Goal: Task Accomplishment & Management: Manage account settings

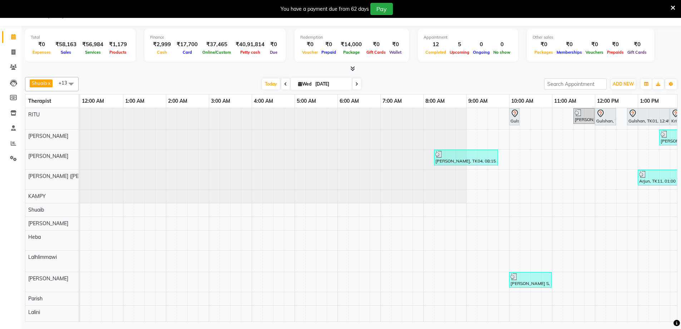
scroll to position [43, 433]
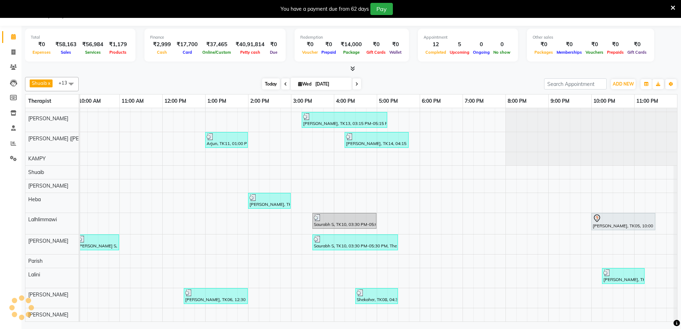
click at [268, 84] on span "Today" at bounding box center [271, 83] width 18 height 11
type input "[DATE]"
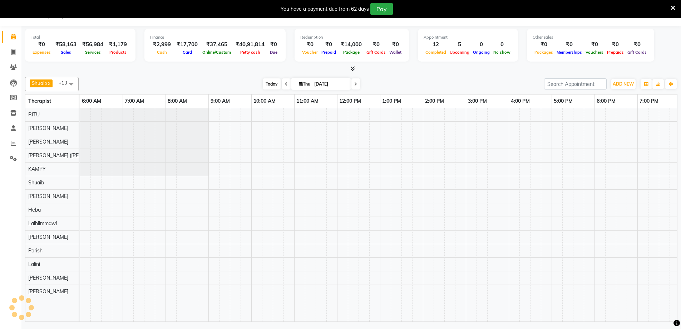
scroll to position [0, 0]
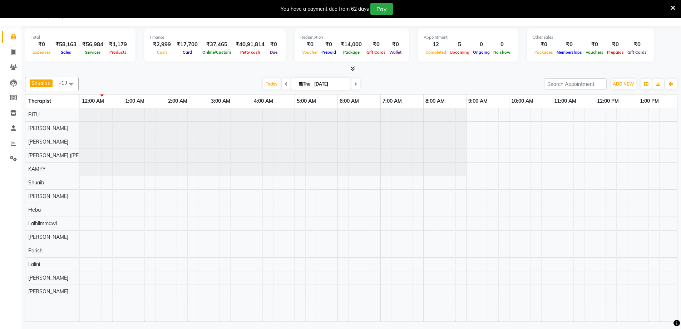
click at [103, 222] on div at bounding box center [595, 214] width 1030 height 213
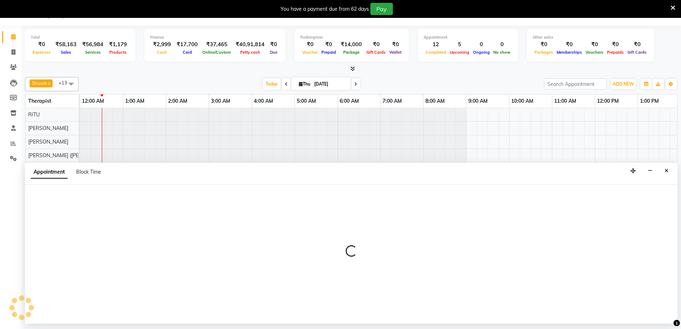
select select "65985"
select select "tentative"
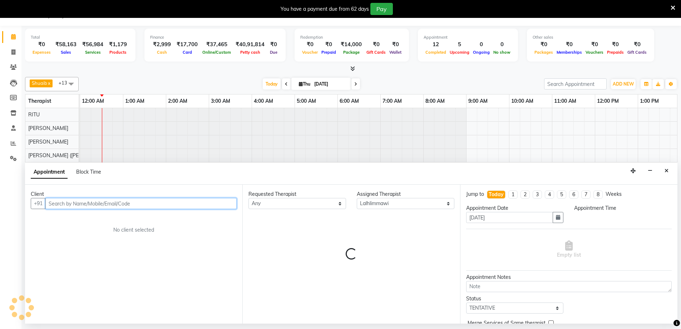
select select "30"
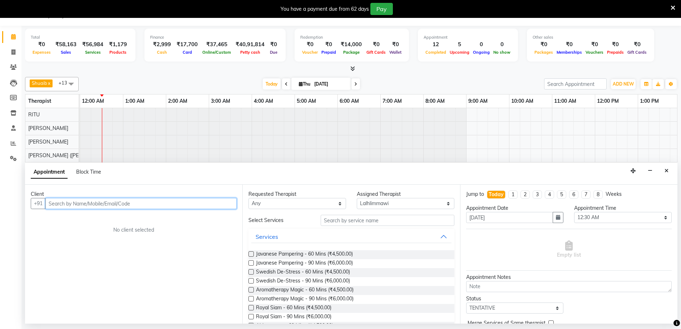
click at [94, 202] on input "text" at bounding box center [140, 203] width 191 height 11
type input "7899434711"
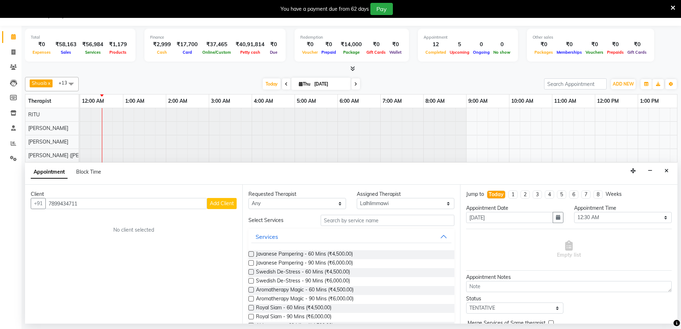
click at [234, 204] on button "Add Client" at bounding box center [222, 203] width 30 height 11
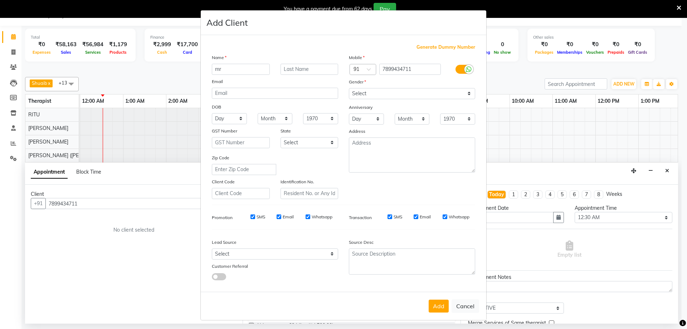
type input "m"
type input "[PERSON_NAME]"
drag, startPoint x: 418, startPoint y: 94, endPoint x: 410, endPoint y: 97, distance: 8.7
click at [418, 94] on select "Select [DEMOGRAPHIC_DATA] [DEMOGRAPHIC_DATA] Other Prefer Not To Say" at bounding box center [412, 93] width 126 height 11
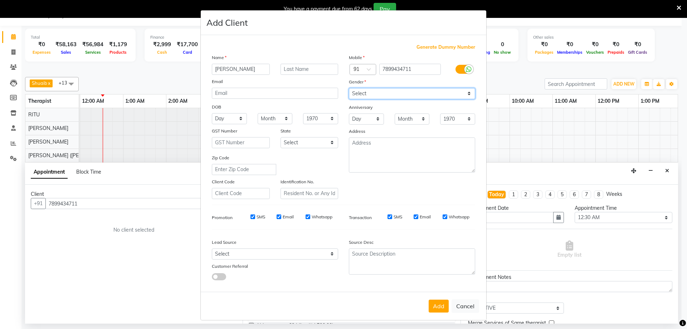
select select "[DEMOGRAPHIC_DATA]"
click at [349, 88] on select "Select [DEMOGRAPHIC_DATA] [DEMOGRAPHIC_DATA] Other Prefer Not To Say" at bounding box center [412, 93] width 126 height 11
click at [442, 309] on button "Add" at bounding box center [438, 305] width 20 height 13
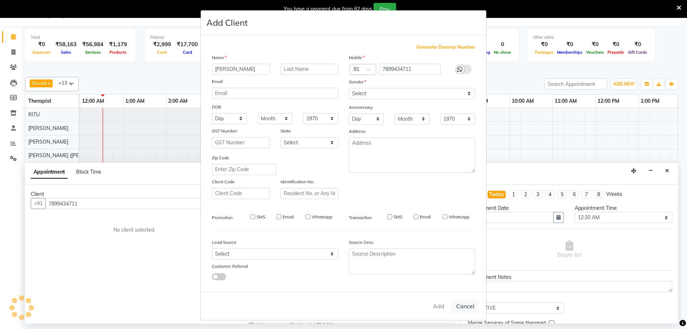
select select
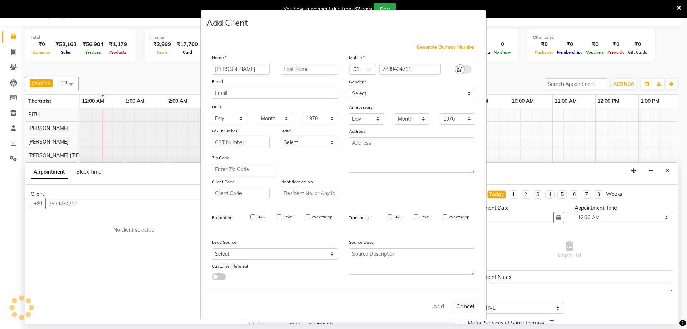
select select
checkbox input "false"
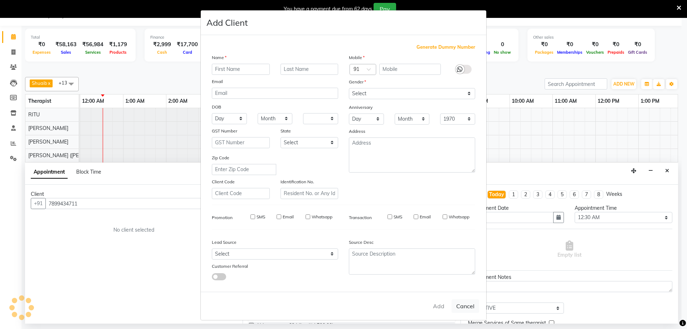
checkbox input "false"
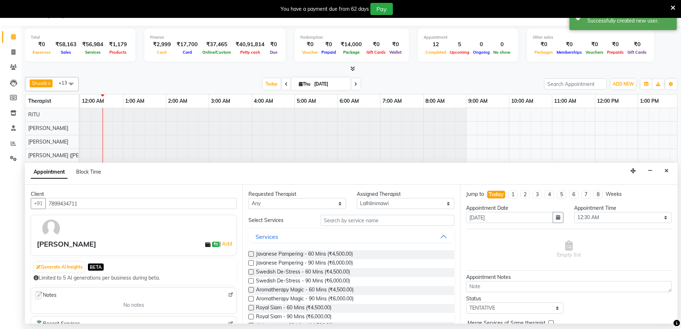
click at [250, 253] on label at bounding box center [251, 253] width 5 height 5
click at [250, 253] on input "checkbox" at bounding box center [251, 254] width 5 height 5
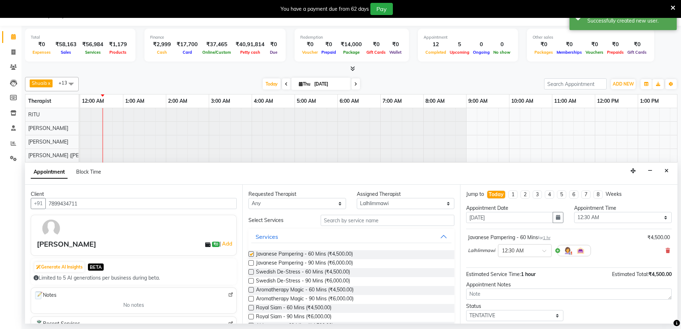
checkbox input "false"
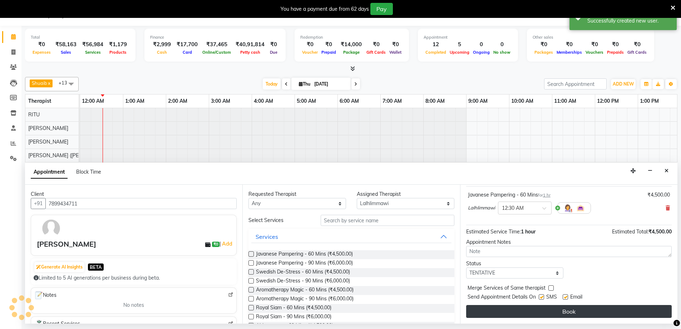
click at [570, 312] on button "Book" at bounding box center [569, 311] width 206 height 13
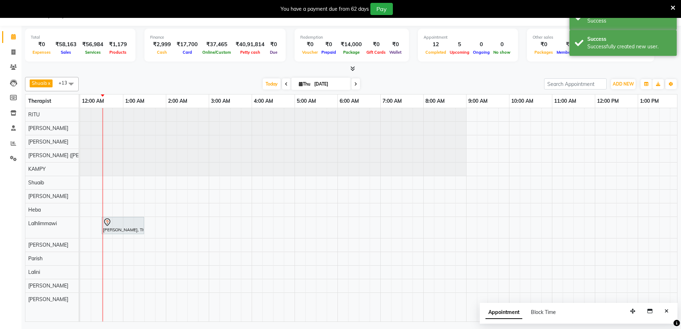
scroll to position [0, 0]
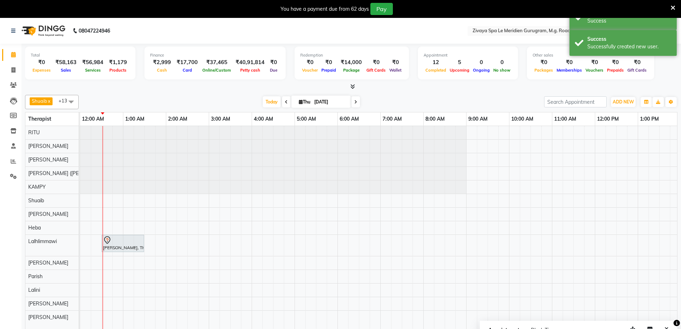
click at [111, 244] on icon at bounding box center [107, 240] width 9 height 9
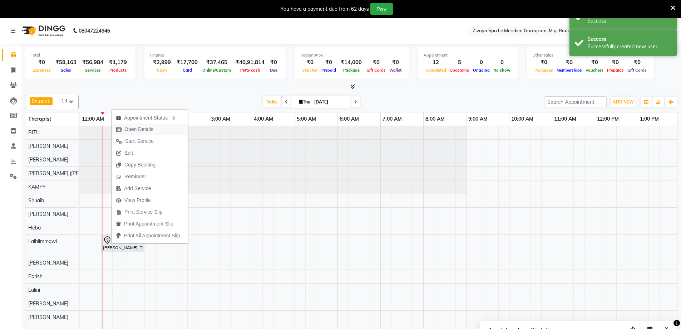
click at [140, 126] on span "Open Details" at bounding box center [138, 130] width 29 height 8
select select "7"
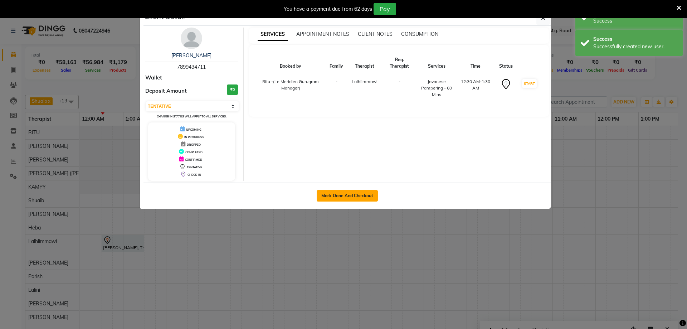
click at [362, 192] on button "Mark Done And Checkout" at bounding box center [347, 195] width 61 height 11
select select "service"
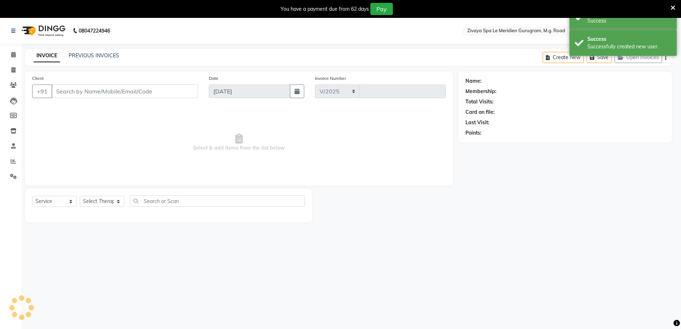
select select "6503"
type input "1801"
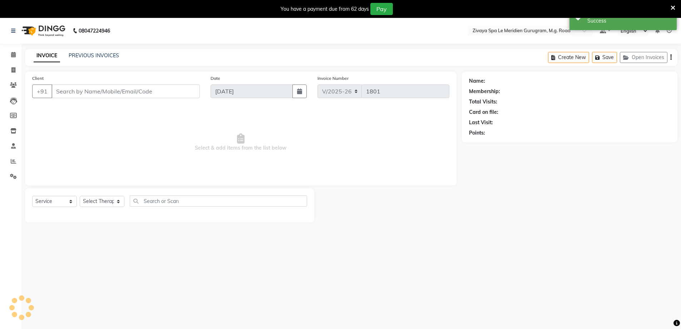
type input "7899434711"
select select "65985"
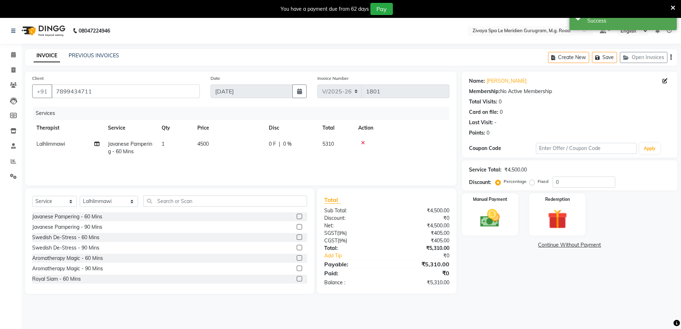
click at [280, 143] on div "0 F | 0 %" at bounding box center [291, 144] width 45 height 8
select select "65985"
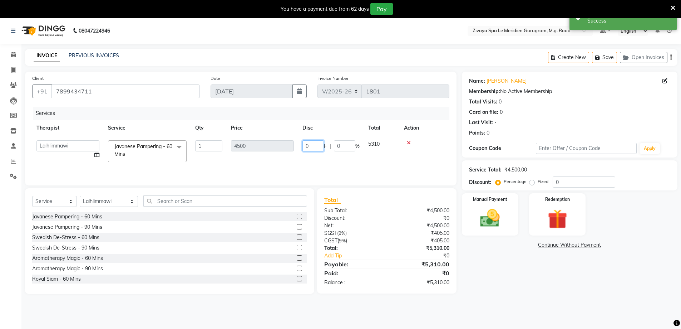
drag, startPoint x: 308, startPoint y: 148, endPoint x: 306, endPoint y: 143, distance: 4.8
click at [305, 146] on input "0" at bounding box center [313, 145] width 21 height 11
type input "2466.95"
drag, startPoint x: 313, startPoint y: 161, endPoint x: 331, endPoint y: 151, distance: 20.5
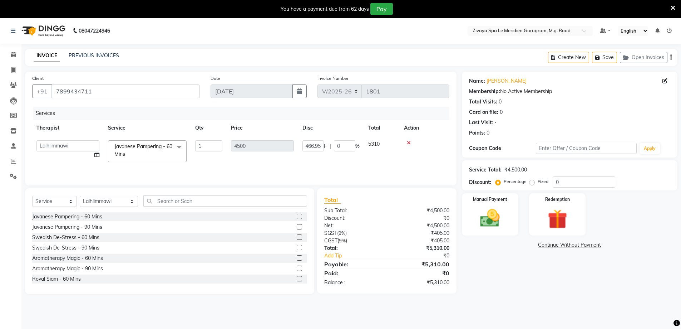
click at [313, 160] on div "Services Therapist Service Qty Price Disc Total Action Ching Huishunao Genevi V…" at bounding box center [240, 143] width 417 height 72
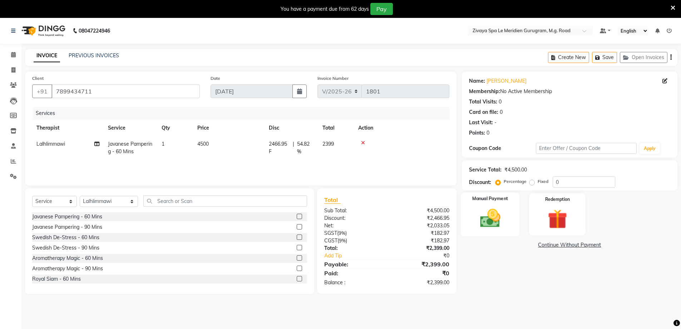
click at [491, 219] on img at bounding box center [490, 217] width 33 height 23
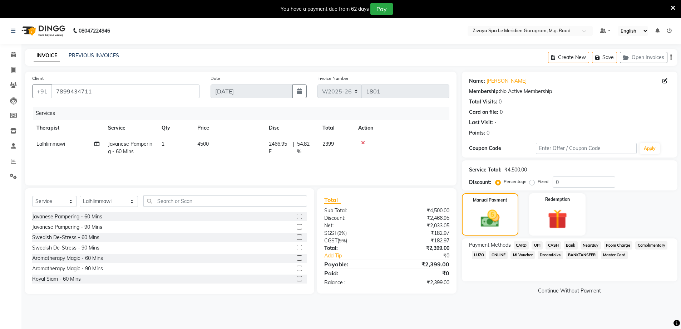
click at [550, 244] on span "CASH" at bounding box center [553, 245] width 15 height 8
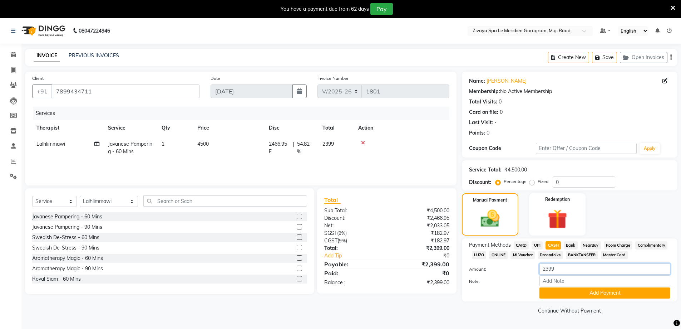
drag, startPoint x: 558, startPoint y: 271, endPoint x: 546, endPoint y: 267, distance: 12.2
click at [546, 267] on input "2399" at bounding box center [605, 268] width 131 height 11
type input "2000"
click at [606, 294] on button "Add Payment" at bounding box center [605, 292] width 131 height 11
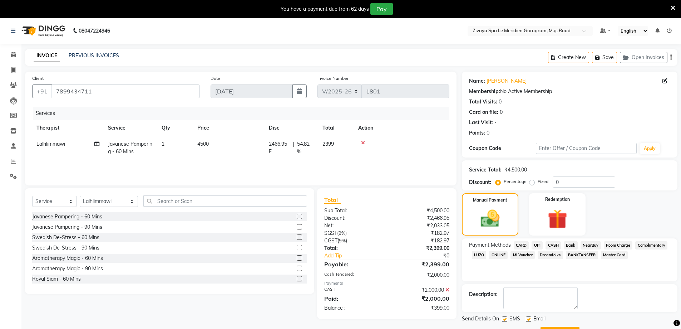
click at [538, 245] on span "UPI" at bounding box center [537, 245] width 11 height 8
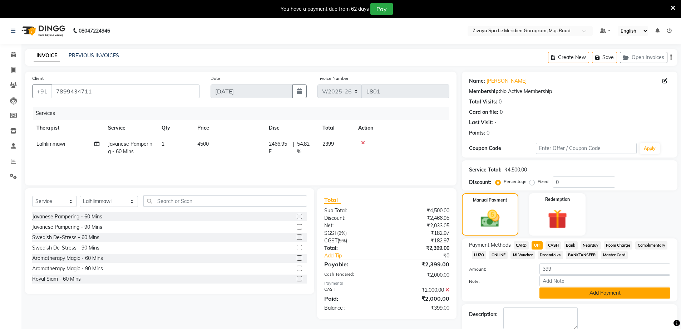
click at [591, 293] on button "Add Payment" at bounding box center [605, 292] width 131 height 11
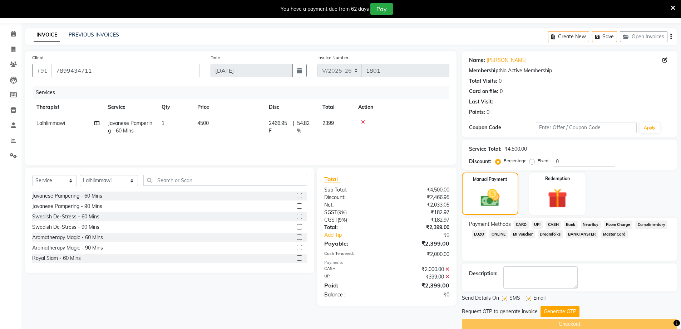
scroll to position [32, 0]
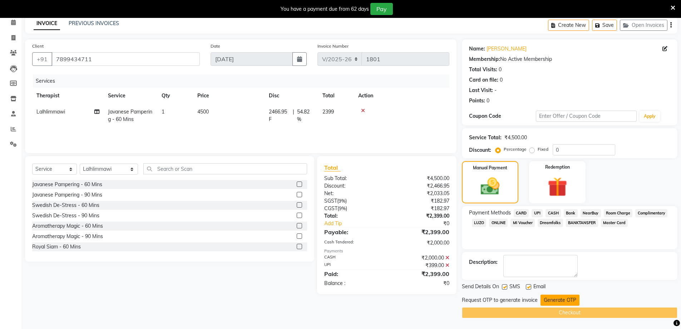
click at [558, 297] on button "Generate OTP" at bounding box center [560, 299] width 39 height 11
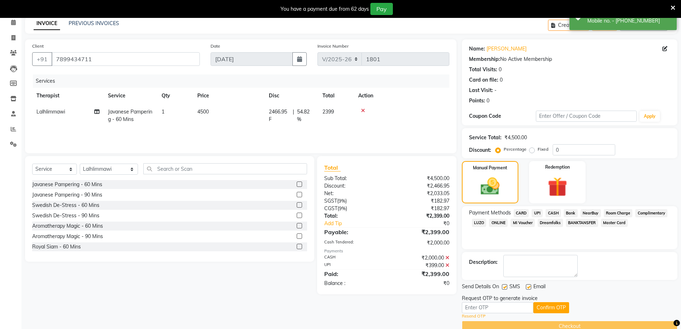
scroll to position [46, 0]
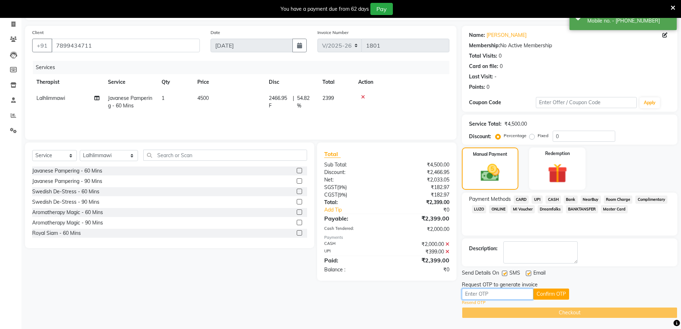
click at [495, 292] on input "text" at bounding box center [498, 293] width 72 height 11
type input "6625"
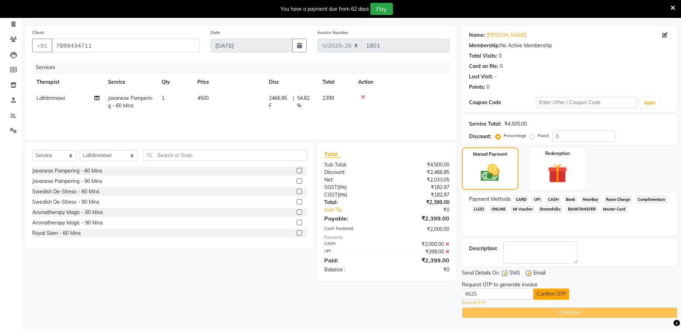
click at [543, 296] on button "Confirm OTP" at bounding box center [552, 293] width 36 height 11
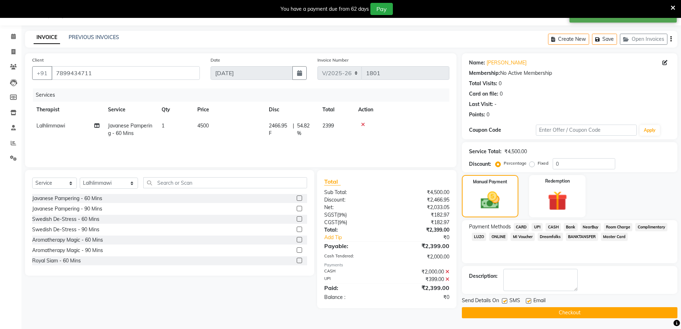
click at [553, 315] on button "Checkout" at bounding box center [570, 312] width 216 height 11
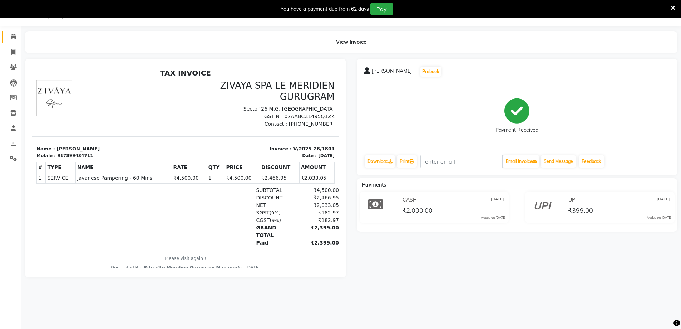
click at [8, 33] on link "Calendar" at bounding box center [10, 37] width 17 height 12
